Goal: Information Seeking & Learning: Learn about a topic

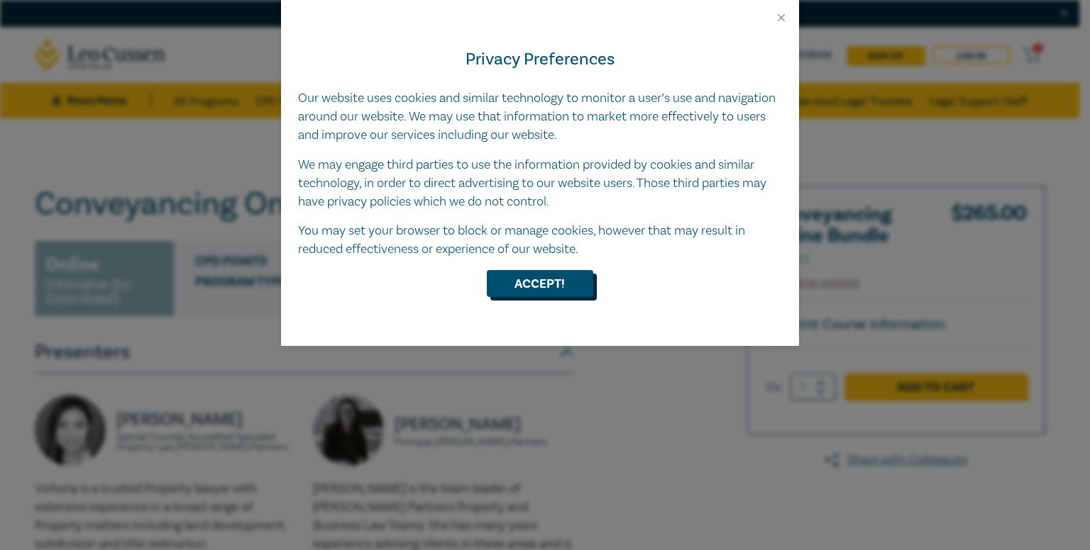
click at [569, 281] on button "Accept!" at bounding box center [540, 283] width 106 height 27
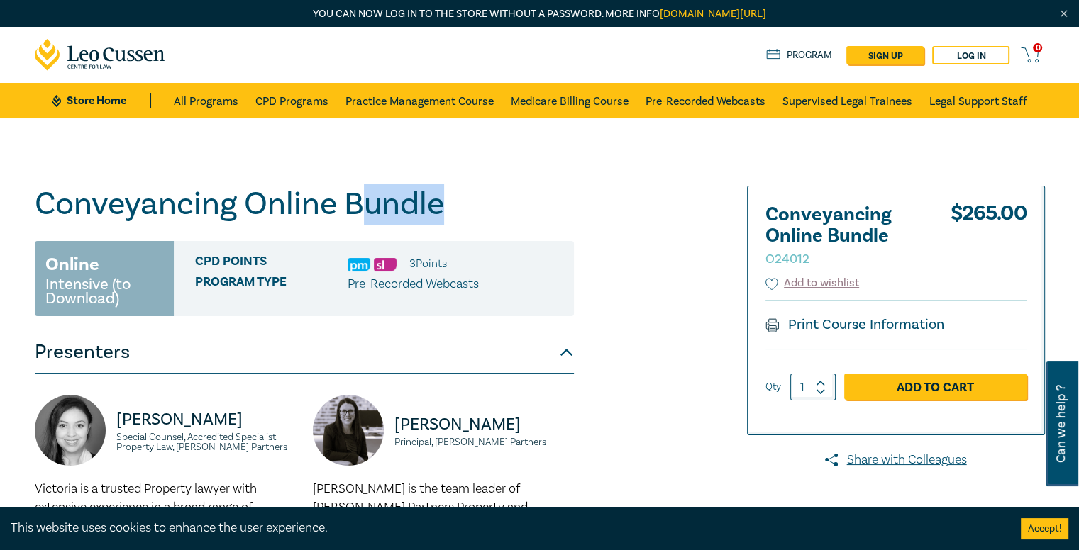
drag, startPoint x: 355, startPoint y: 204, endPoint x: 457, endPoint y: 201, distance: 101.5
click at [457, 201] on h1 "Conveyancing Online Bundle O24012" at bounding box center [304, 204] width 539 height 37
click at [480, 199] on h1 "Conveyancing Online Bundle O24012" at bounding box center [304, 204] width 539 height 37
drag, startPoint x: 338, startPoint y: 203, endPoint x: 458, endPoint y: 203, distance: 120.6
click at [458, 203] on h1 "Conveyancing Online Bundle O24012" at bounding box center [304, 204] width 539 height 37
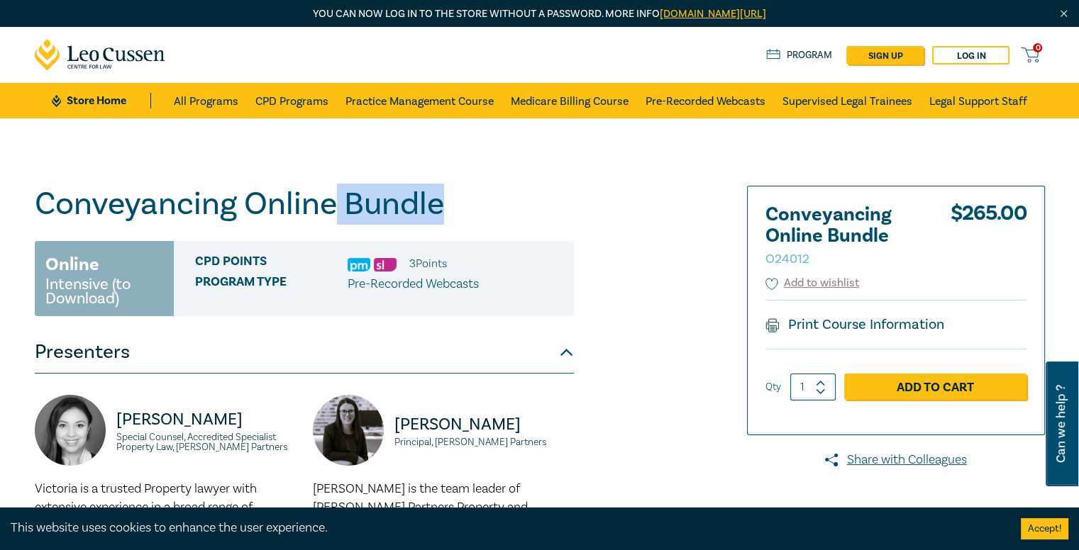
click at [568, 212] on h1 "Conveyancing Online Bundle O24012" at bounding box center [304, 204] width 539 height 37
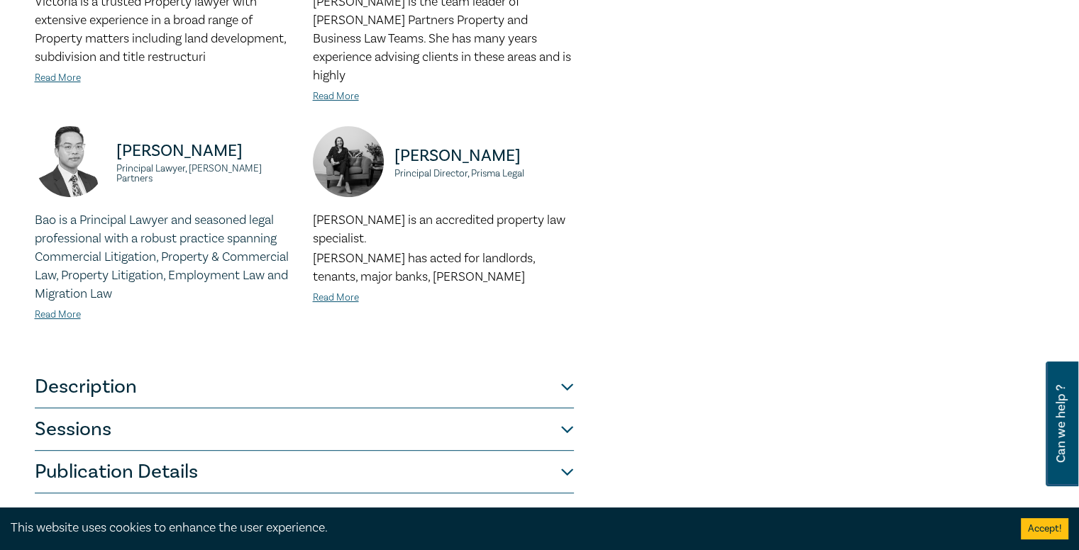
scroll to position [488, 0]
click at [566, 365] on button "Description" at bounding box center [304, 386] width 539 height 43
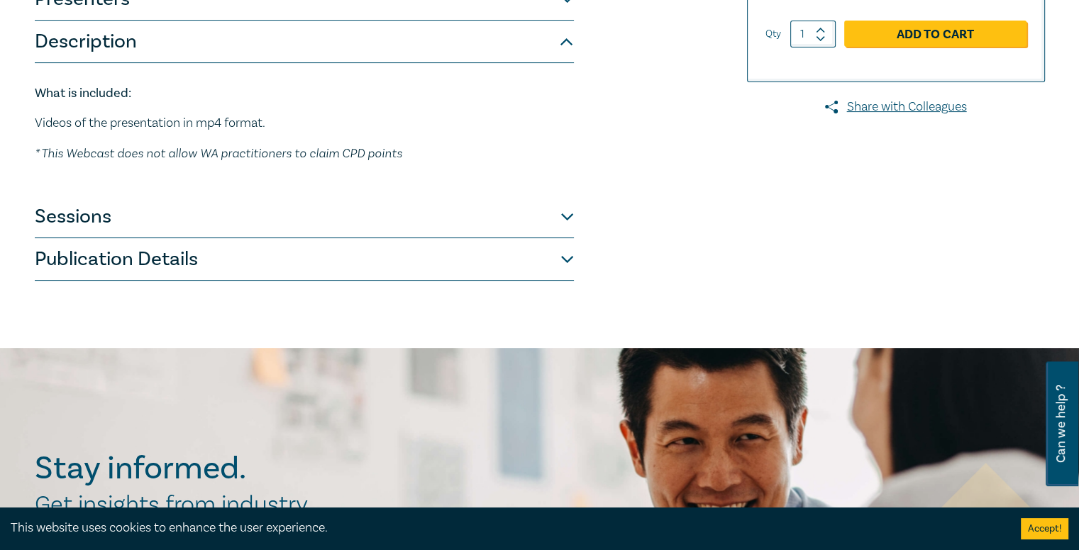
scroll to position [349, 0]
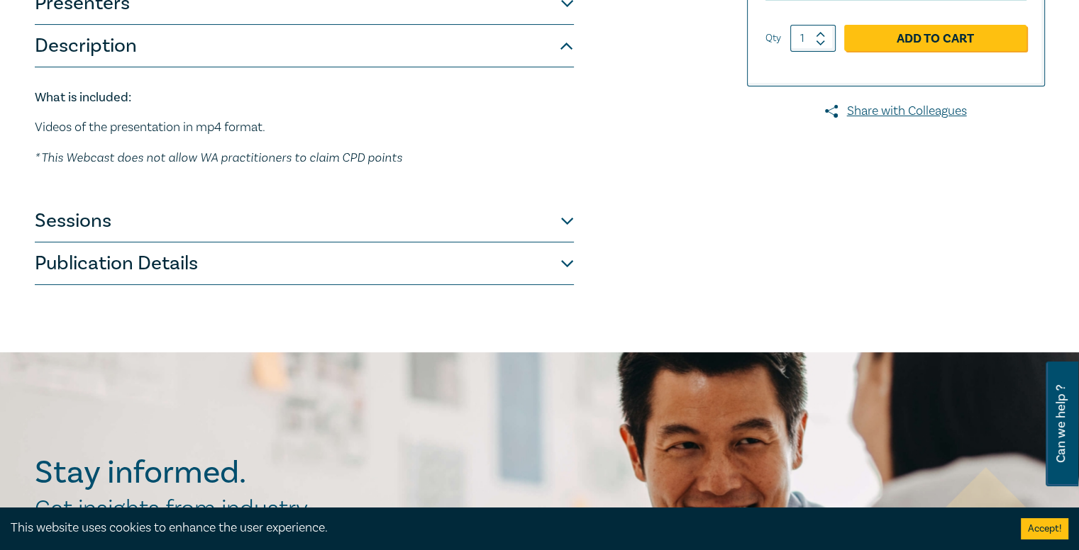
click at [565, 218] on button "Sessions" at bounding box center [304, 221] width 539 height 43
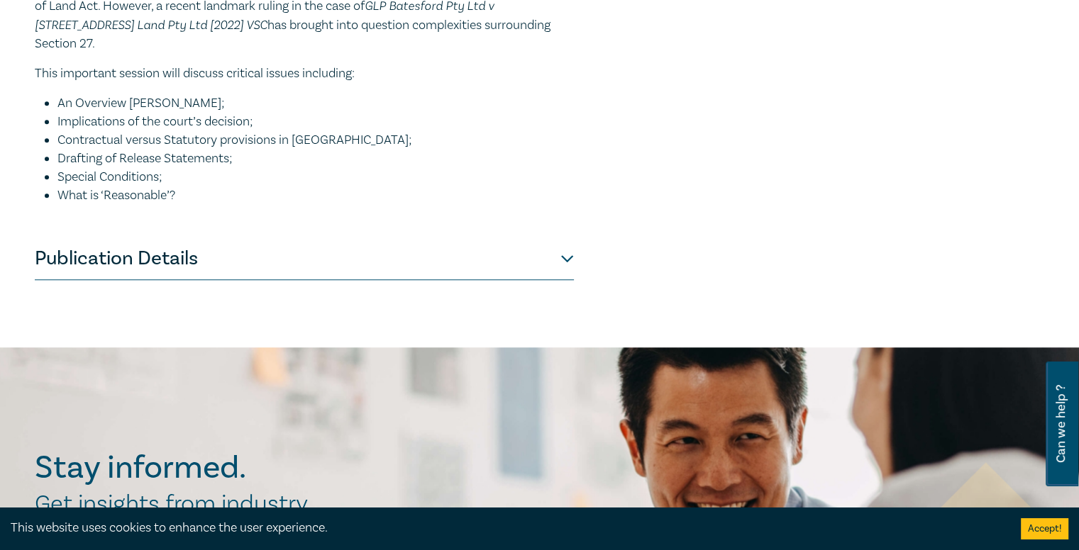
scroll to position [1345, 0]
click at [572, 238] on button "Publication Details" at bounding box center [304, 259] width 539 height 43
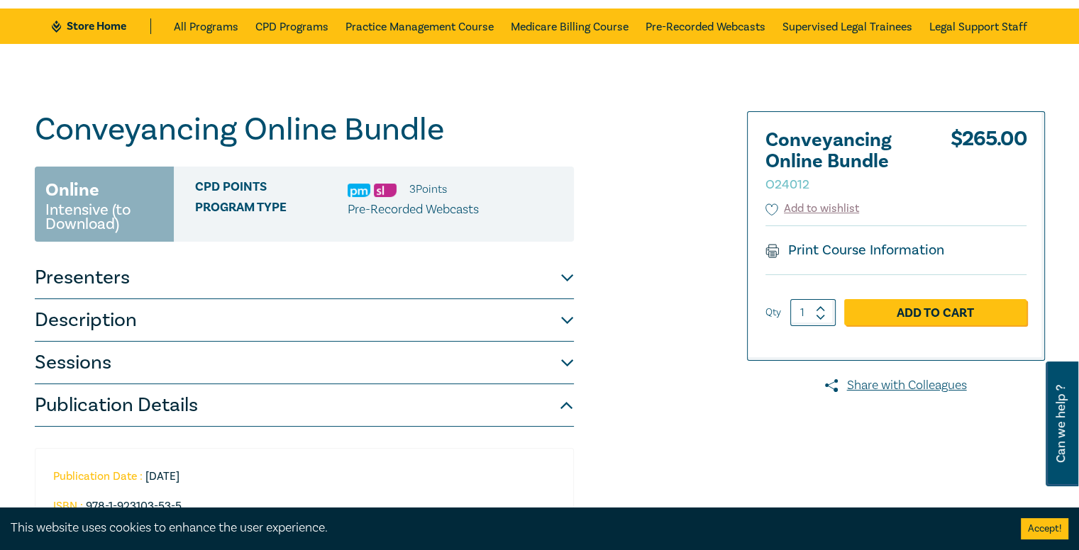
scroll to position [0, 0]
